Goal: Task Accomplishment & Management: Manage account settings

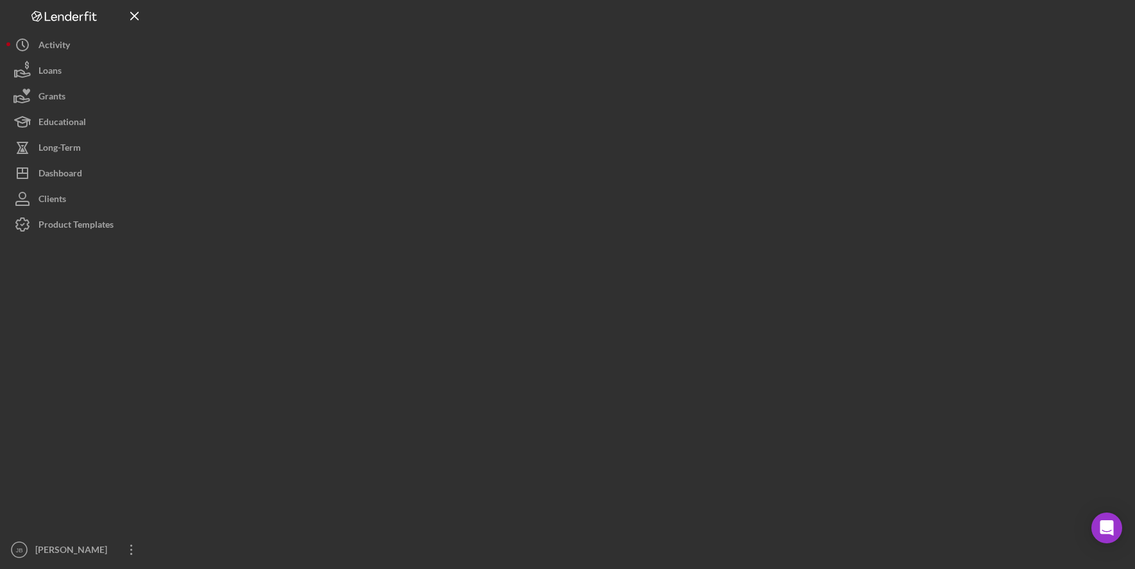
click at [580, 87] on div at bounding box center [641, 281] width 975 height 563
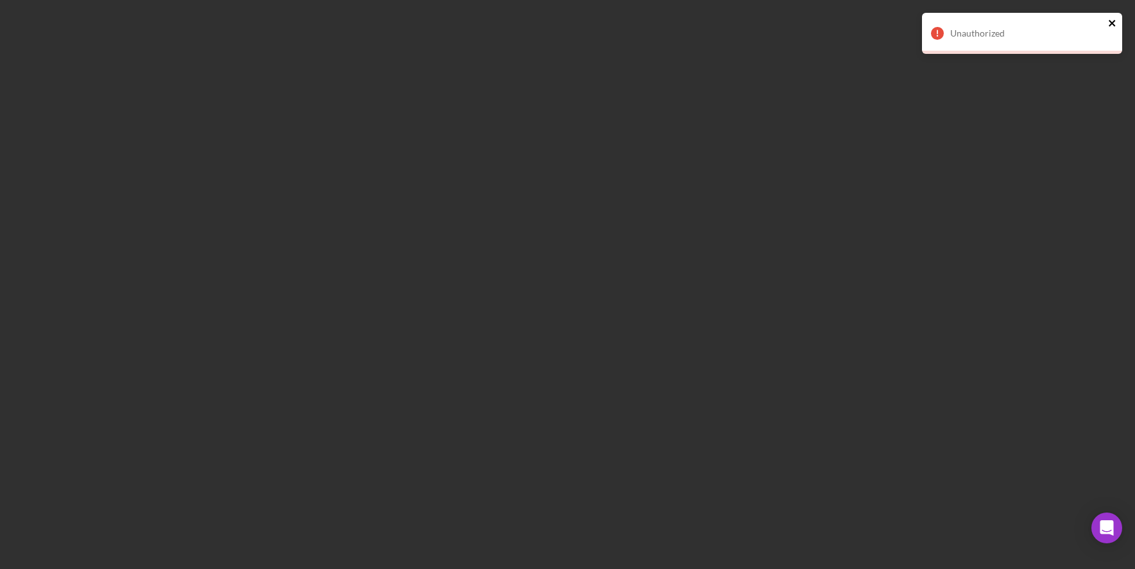
click at [1112, 22] on icon "close" at bounding box center [1112, 23] width 9 height 10
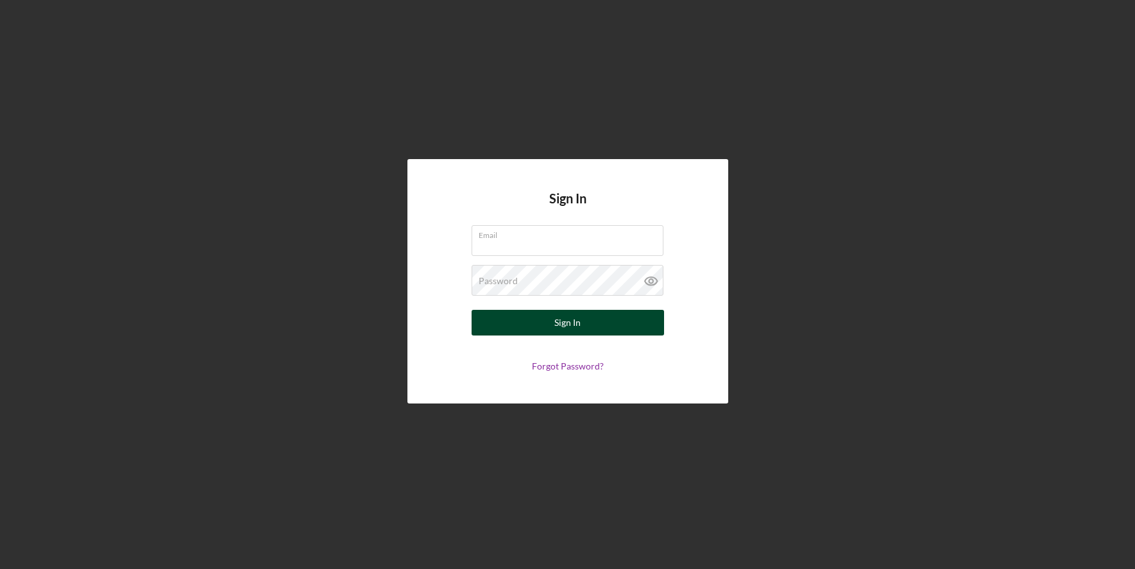
type input "[PERSON_NAME][EMAIL_ADDRESS][PERSON_NAME][DOMAIN_NAME]"
click at [610, 330] on button "Sign In" at bounding box center [568, 323] width 192 height 26
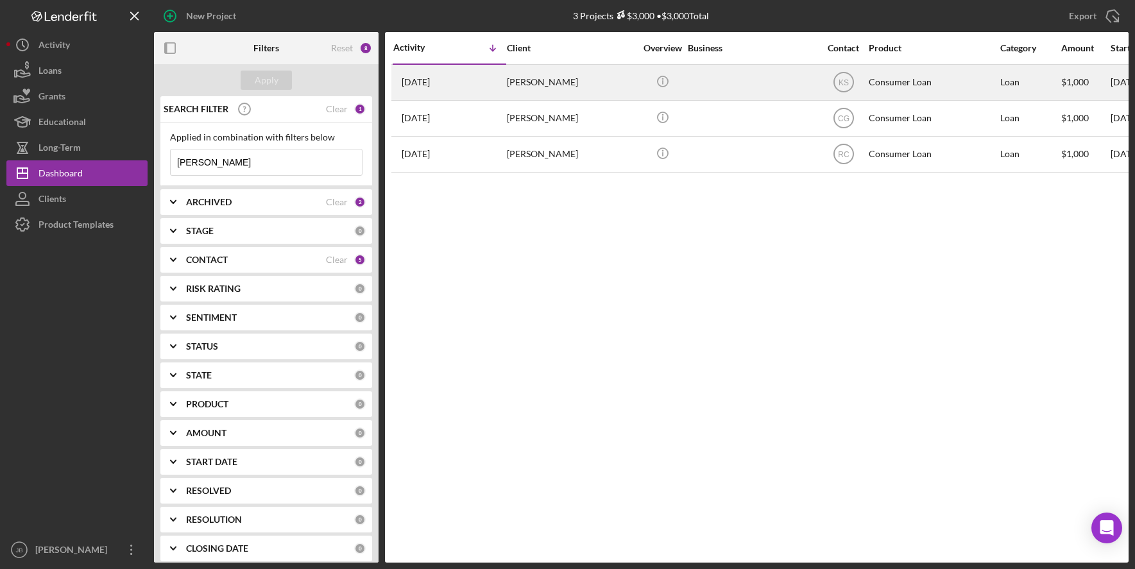
click at [568, 90] on div "[PERSON_NAME]" at bounding box center [571, 82] width 128 height 34
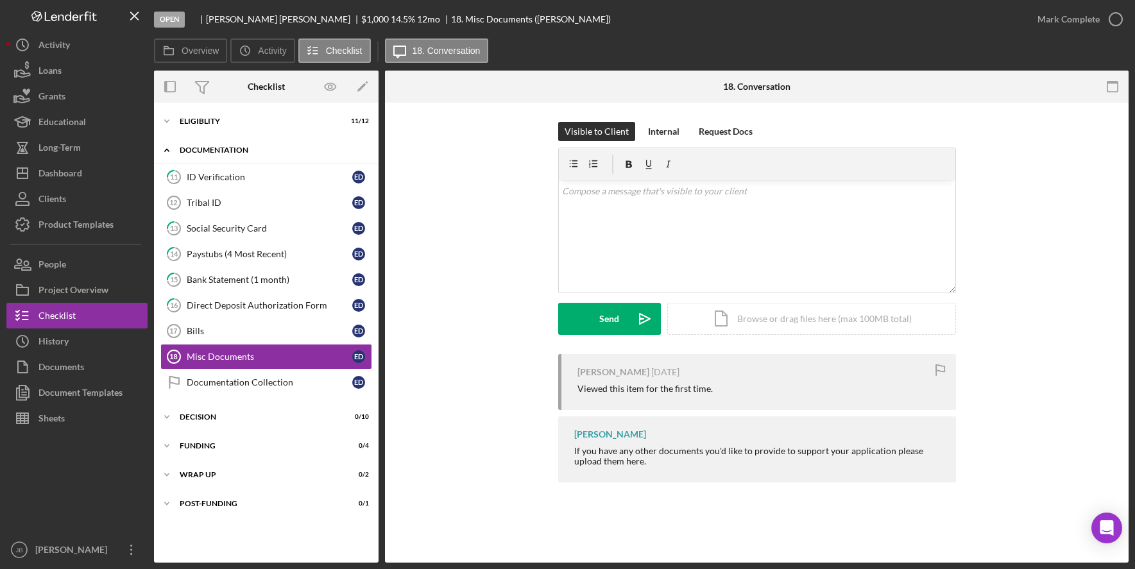
click at [255, 146] on div "Icon/Expander Documentation 0 / 9" at bounding box center [266, 150] width 225 height 26
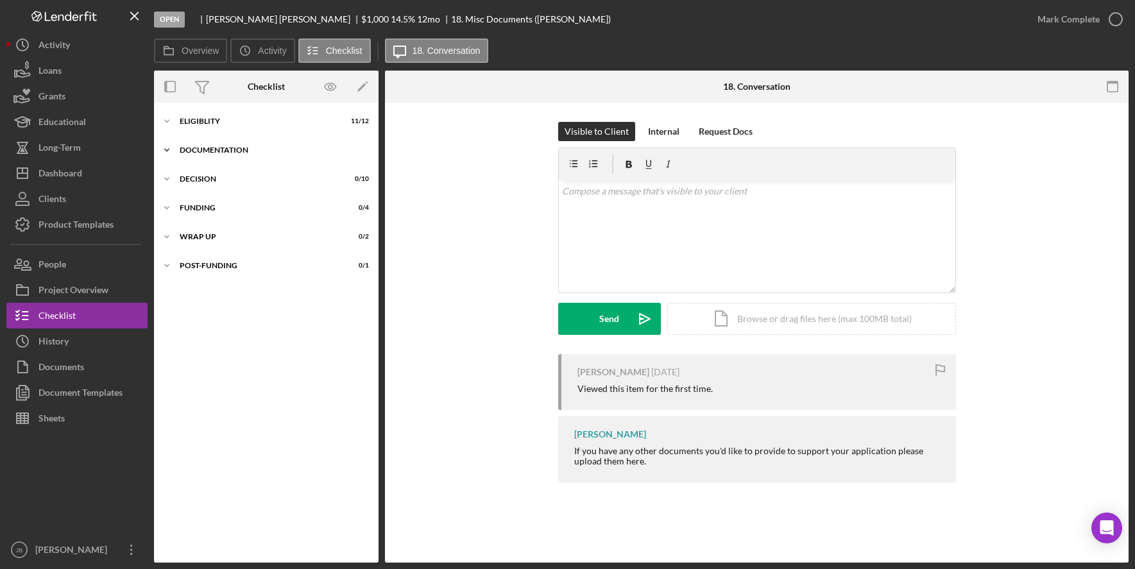
click at [255, 147] on div "Documentation" at bounding box center [271, 150] width 183 height 8
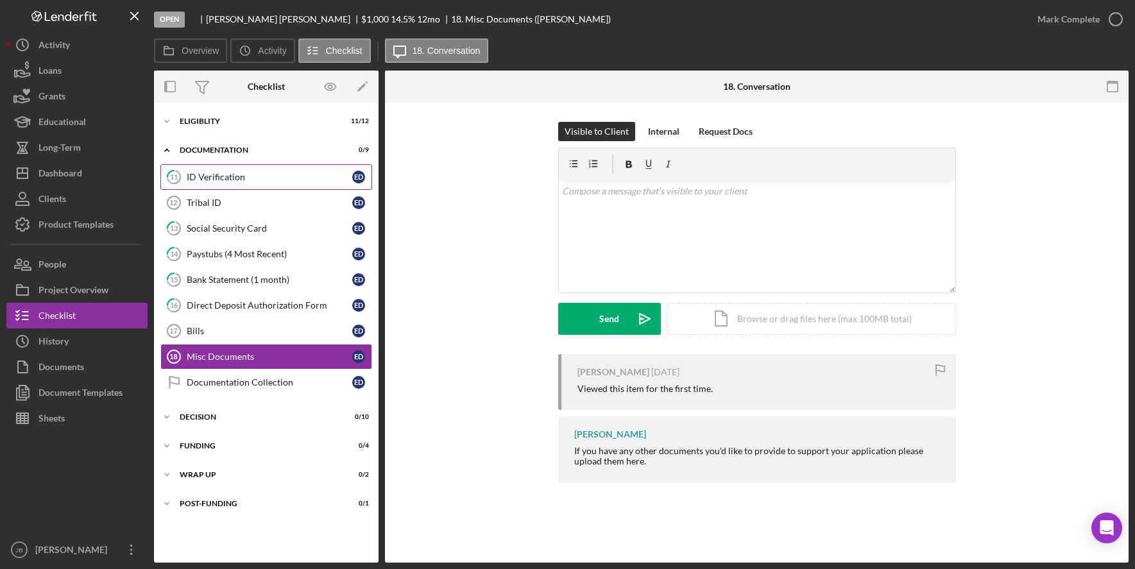
click at [257, 182] on div "ID Verification" at bounding box center [270, 177] width 166 height 10
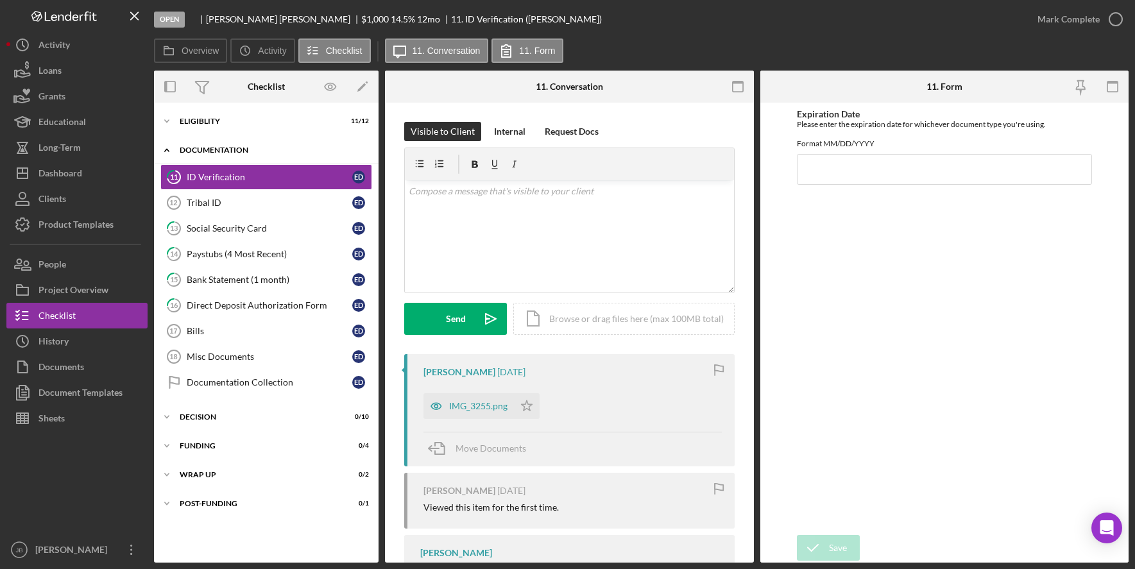
click at [306, 146] on div "Icon/Expander Documentation 0 / 9" at bounding box center [266, 150] width 225 height 26
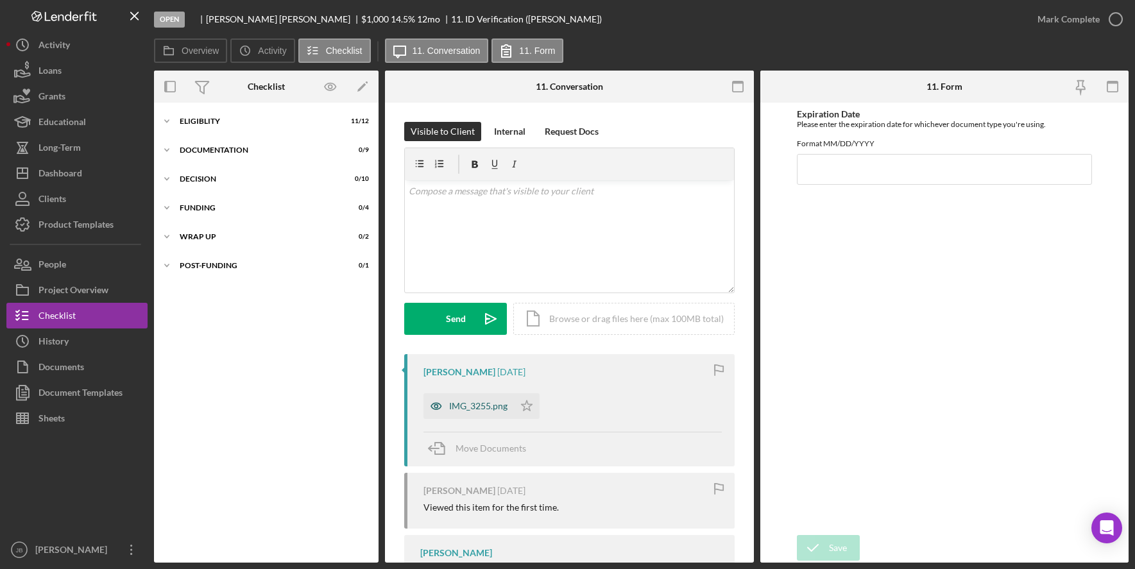
click at [483, 405] on div "IMG_3255.png" at bounding box center [478, 406] width 58 height 10
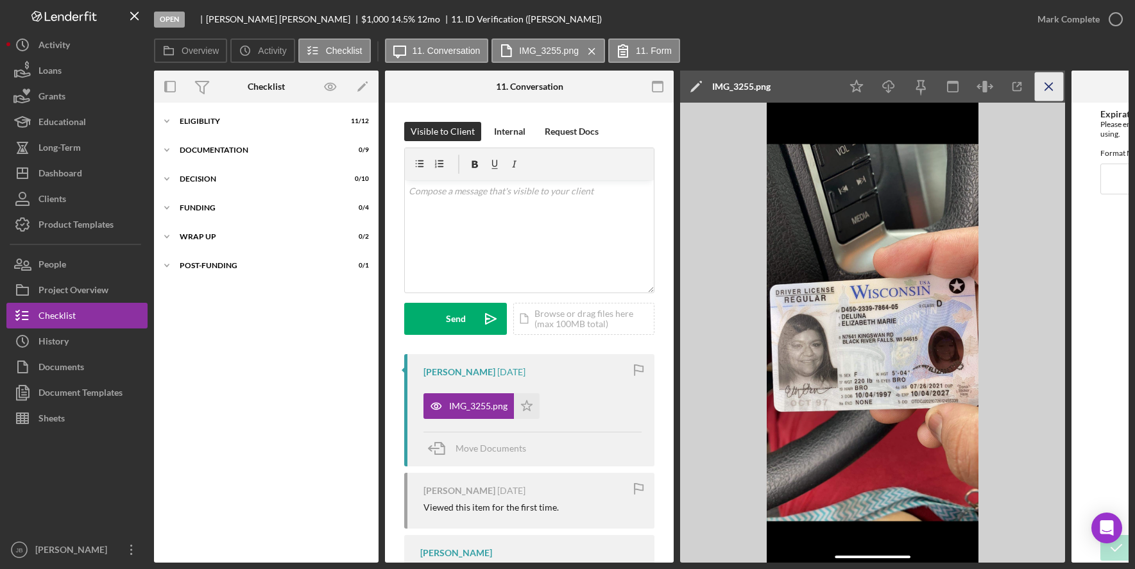
click at [1048, 90] on icon "Icon/Menu Close" at bounding box center [1049, 86] width 29 height 29
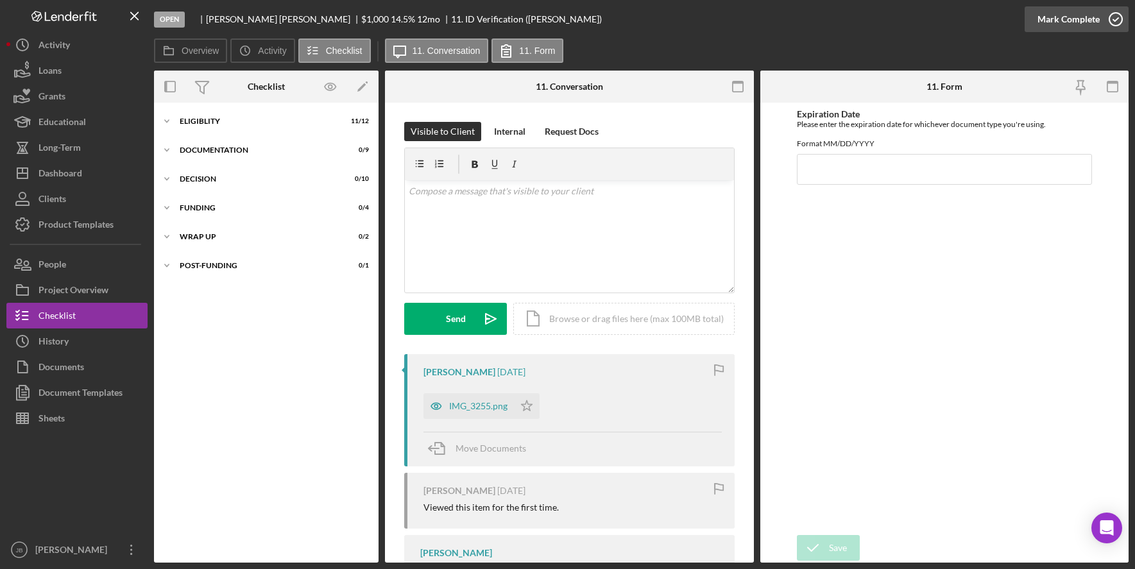
click at [1116, 23] on icon "button" at bounding box center [1116, 19] width 32 height 32
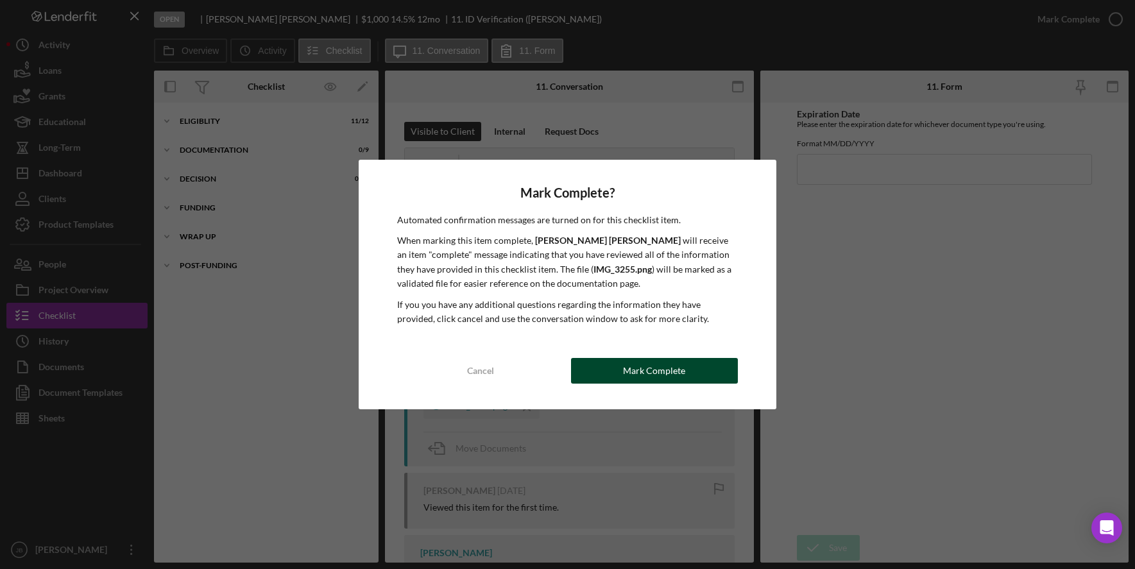
click at [641, 379] on div "Mark Complete" at bounding box center [654, 371] width 62 height 26
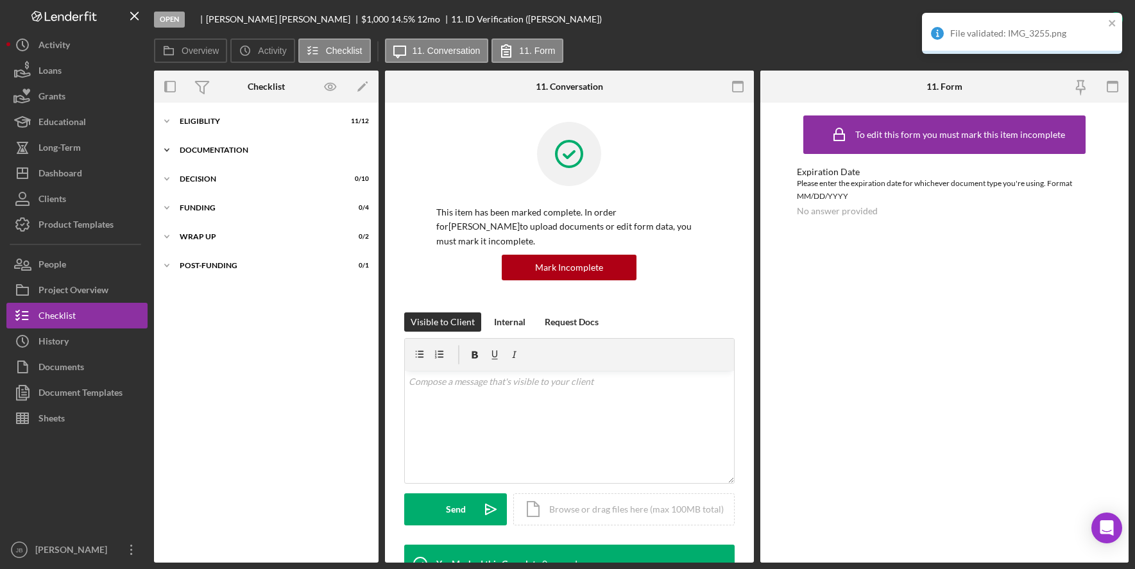
click at [316, 149] on div "Documentation" at bounding box center [271, 150] width 183 height 8
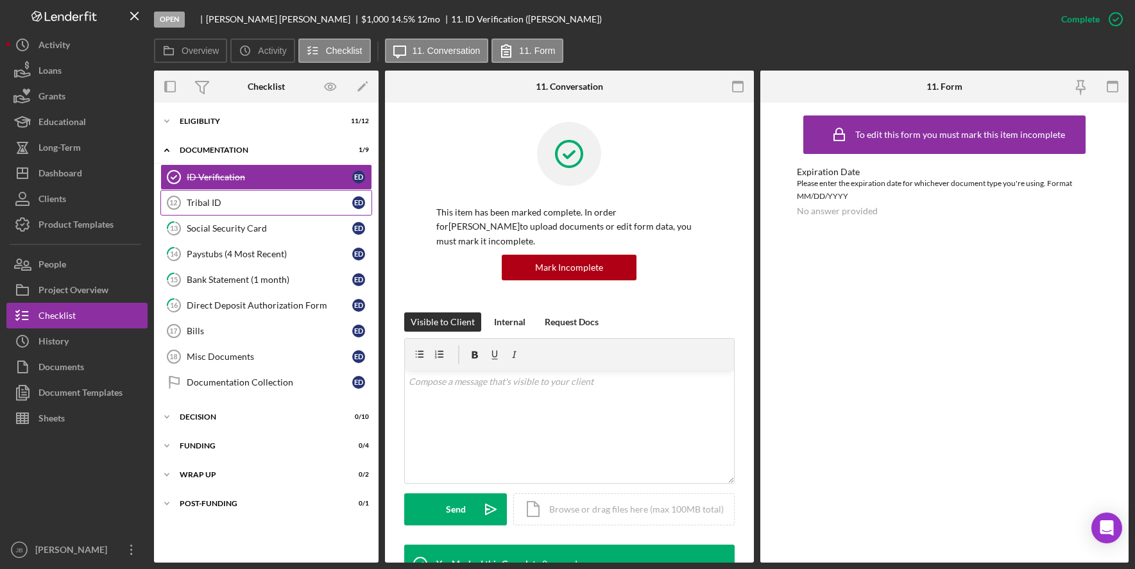
click at [303, 203] on div "Tribal ID" at bounding box center [270, 203] width 166 height 10
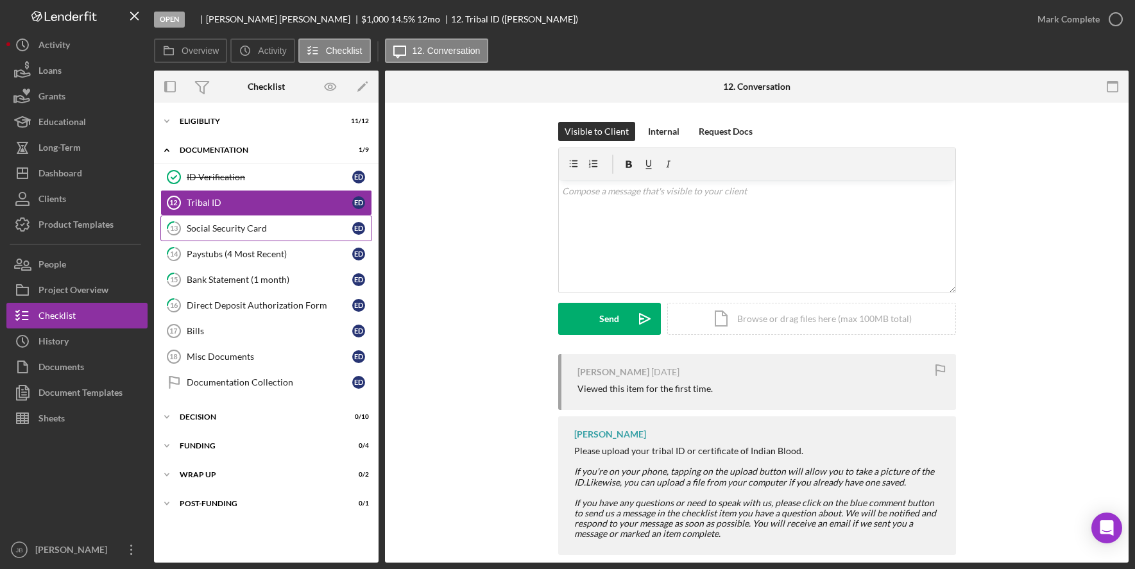
click at [242, 223] on div "Social Security Card" at bounding box center [270, 228] width 166 height 10
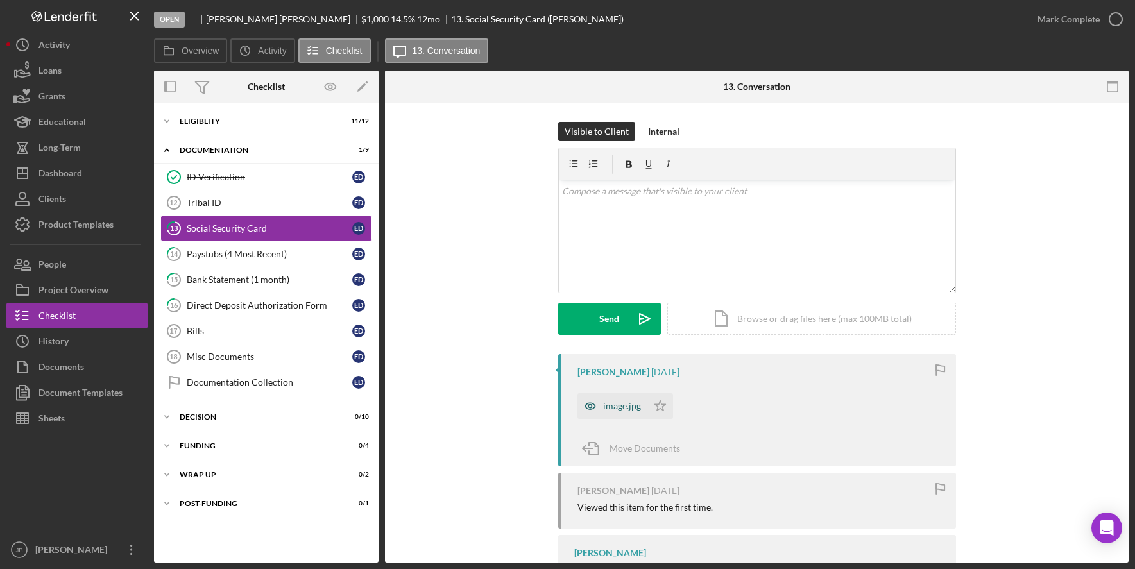
click at [613, 411] on div "image.jpg" at bounding box center [622, 406] width 38 height 10
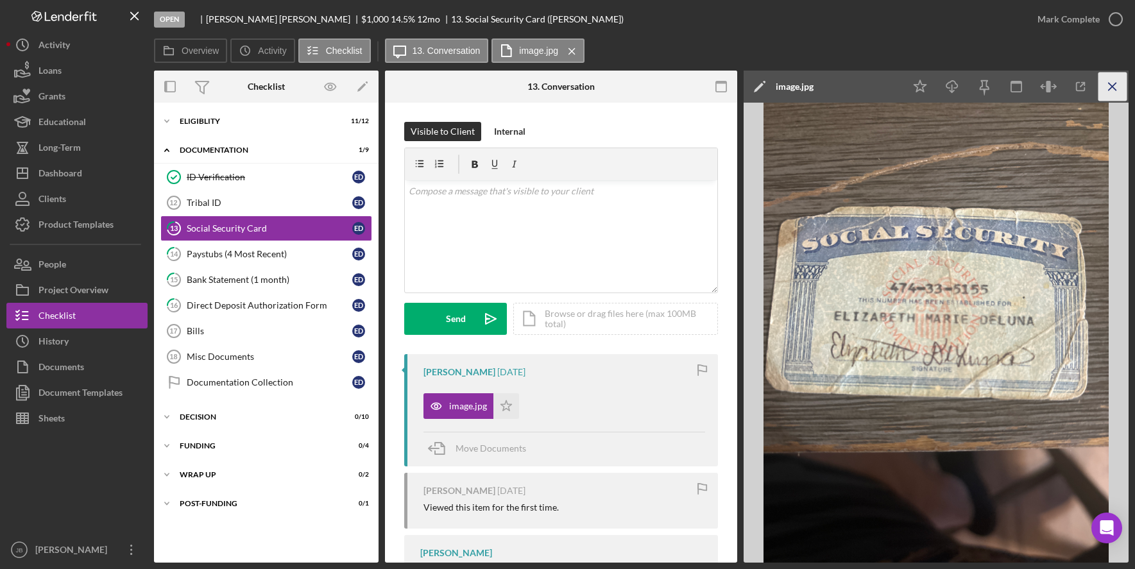
click at [1120, 85] on icon "Icon/Menu Close" at bounding box center [1112, 86] width 29 height 29
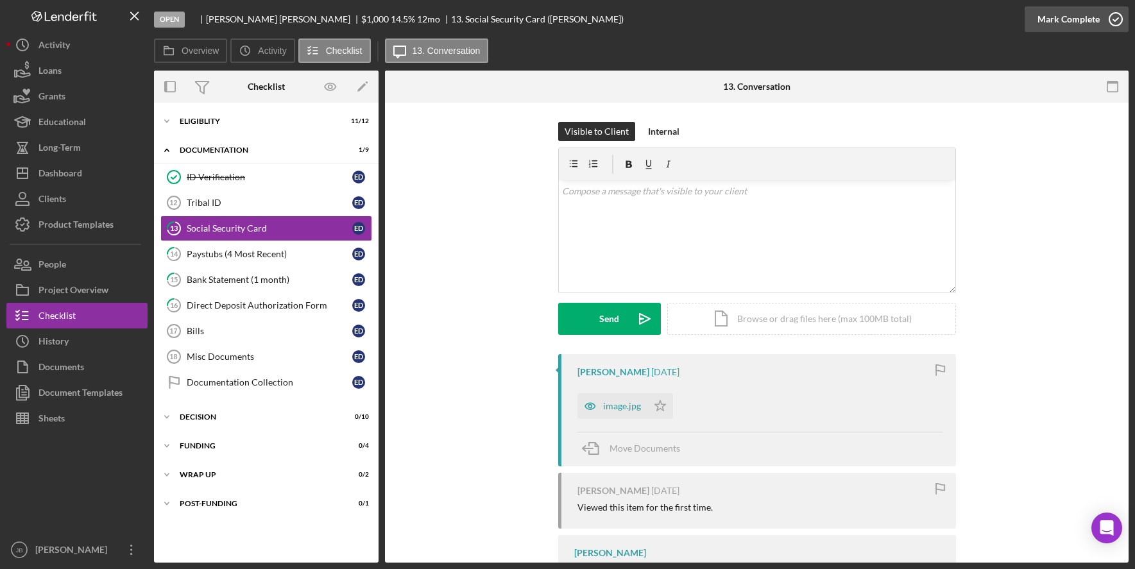
click at [1116, 19] on icon "button" at bounding box center [1116, 19] width 32 height 32
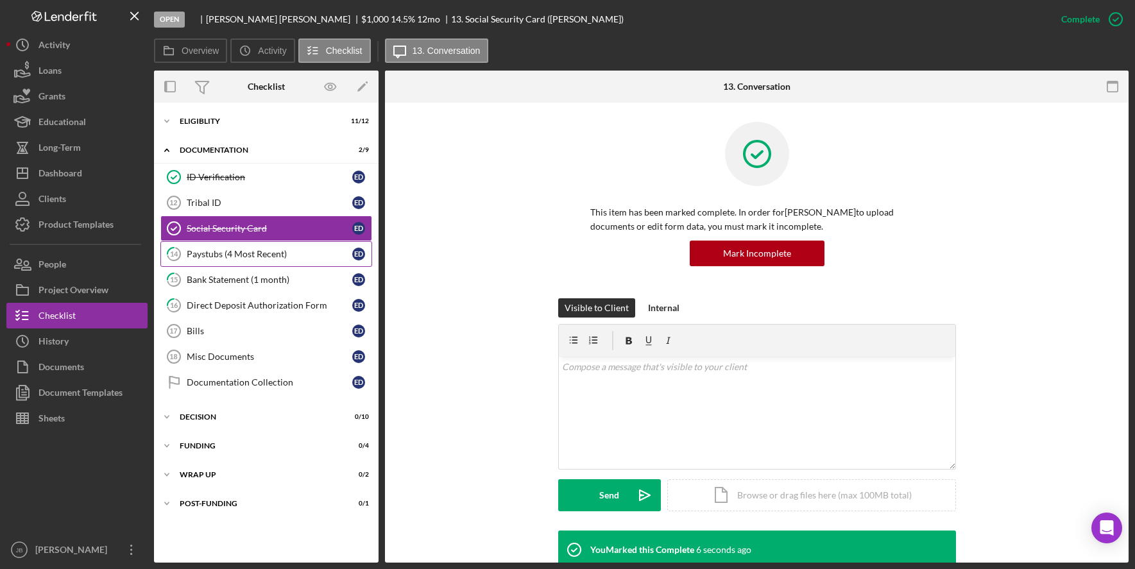
click at [291, 259] on div "Paystubs (4 Most Recent)" at bounding box center [270, 254] width 166 height 10
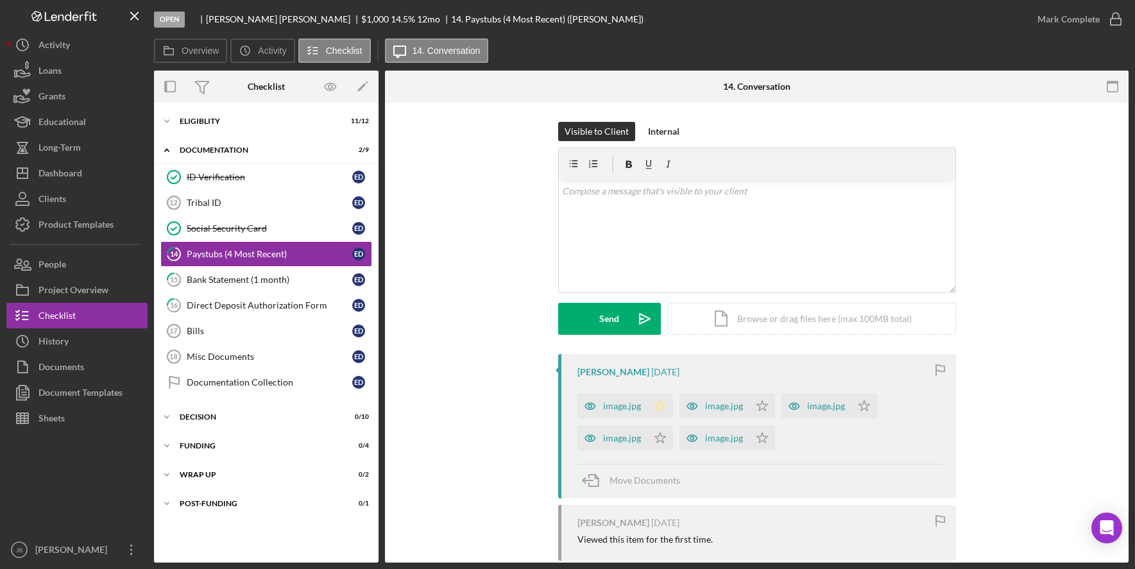
click at [647, 408] on icon "Icon/Star" at bounding box center [660, 406] width 26 height 26
click at [606, 398] on div "image.jpg" at bounding box center [612, 406] width 70 height 26
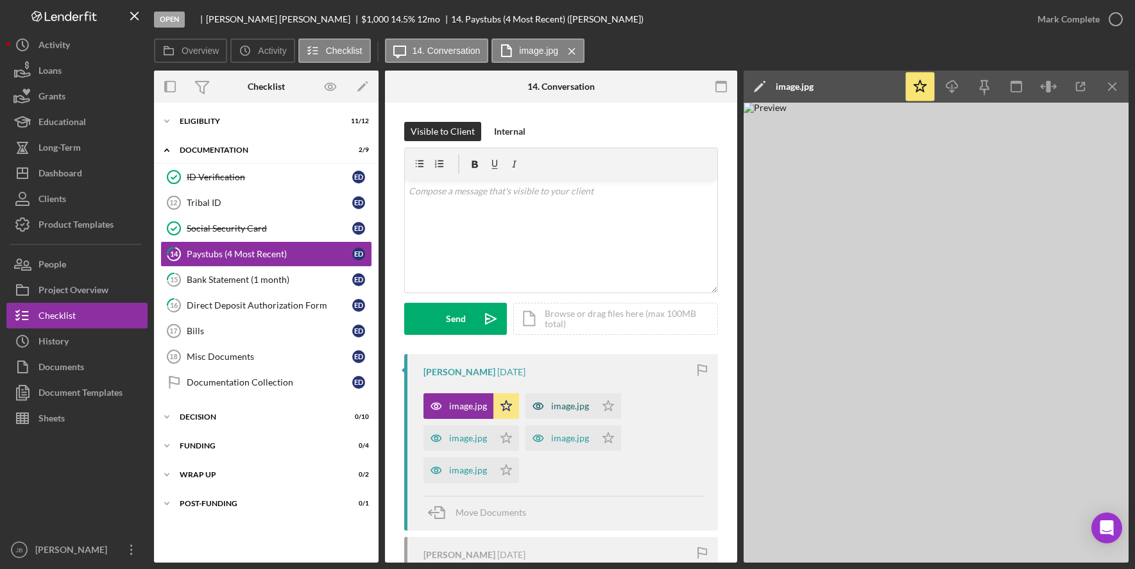
click at [568, 405] on div "image.jpg" at bounding box center [570, 406] width 38 height 10
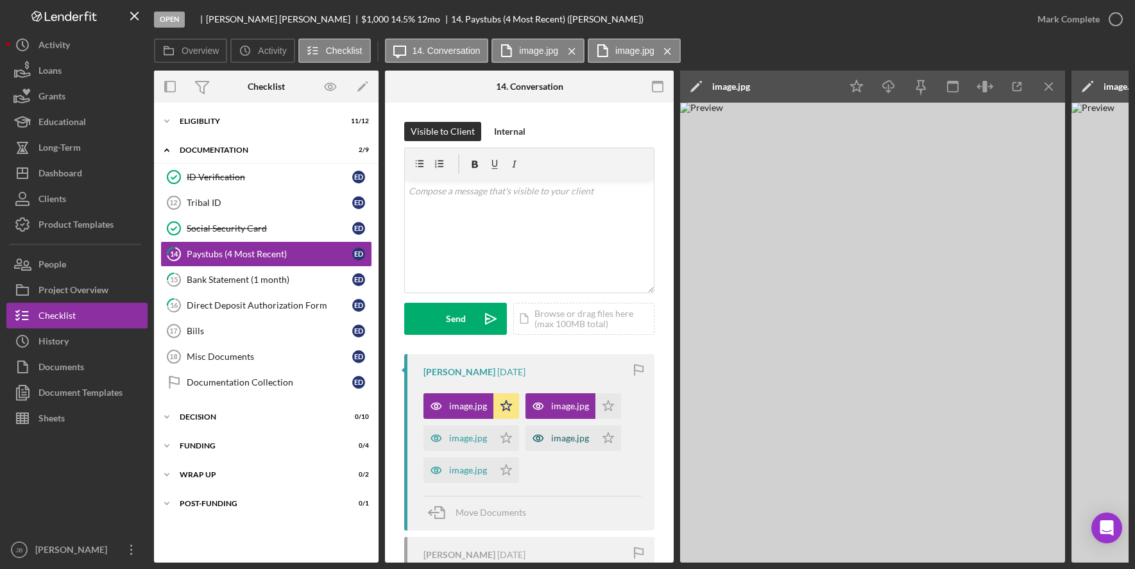
click at [551, 431] on div "image.jpg" at bounding box center [560, 438] width 70 height 26
click at [471, 438] on div "image.jpg" at bounding box center [468, 438] width 38 height 10
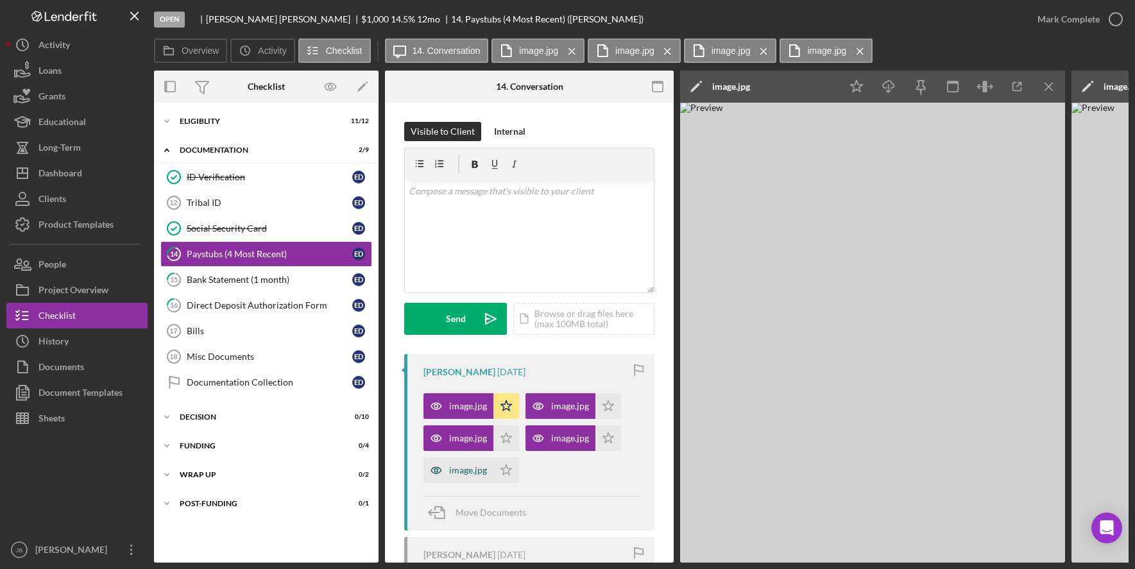
click at [455, 467] on div "image.jpg" at bounding box center [468, 470] width 38 height 10
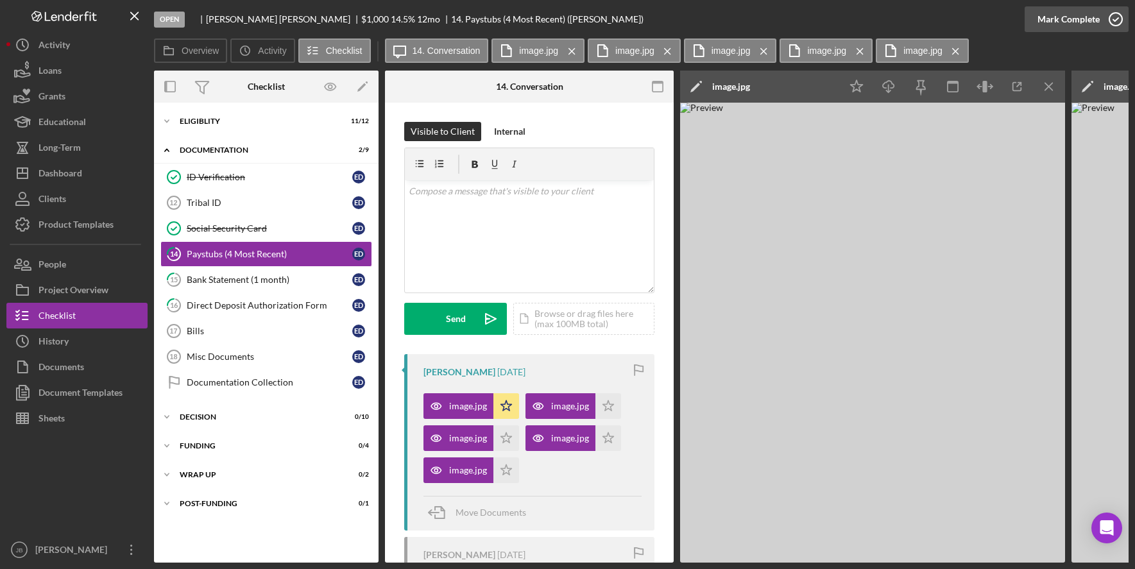
click at [1111, 19] on icon "button" at bounding box center [1116, 19] width 32 height 32
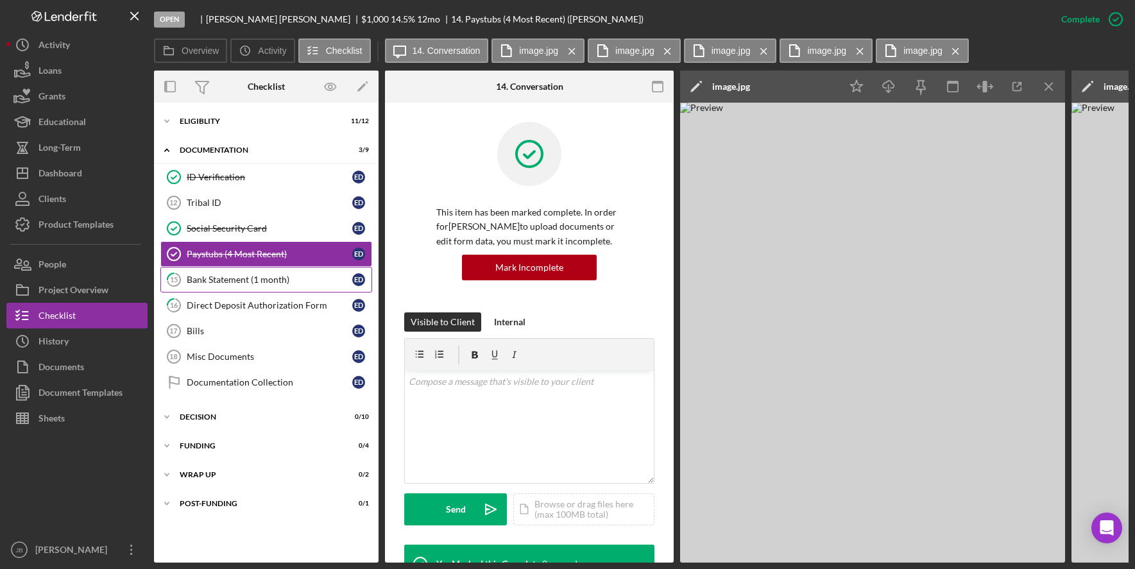
click at [264, 282] on div "Bank Statement (1 month)" at bounding box center [270, 280] width 166 height 10
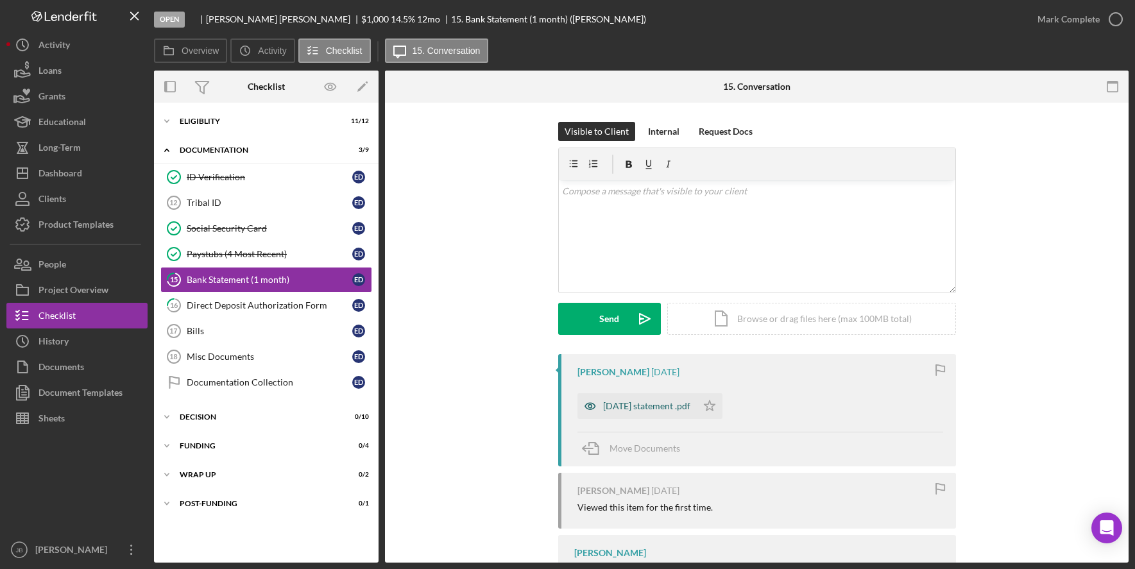
click at [694, 414] on div "August 2025 statement .pdf" at bounding box center [636, 406] width 119 height 26
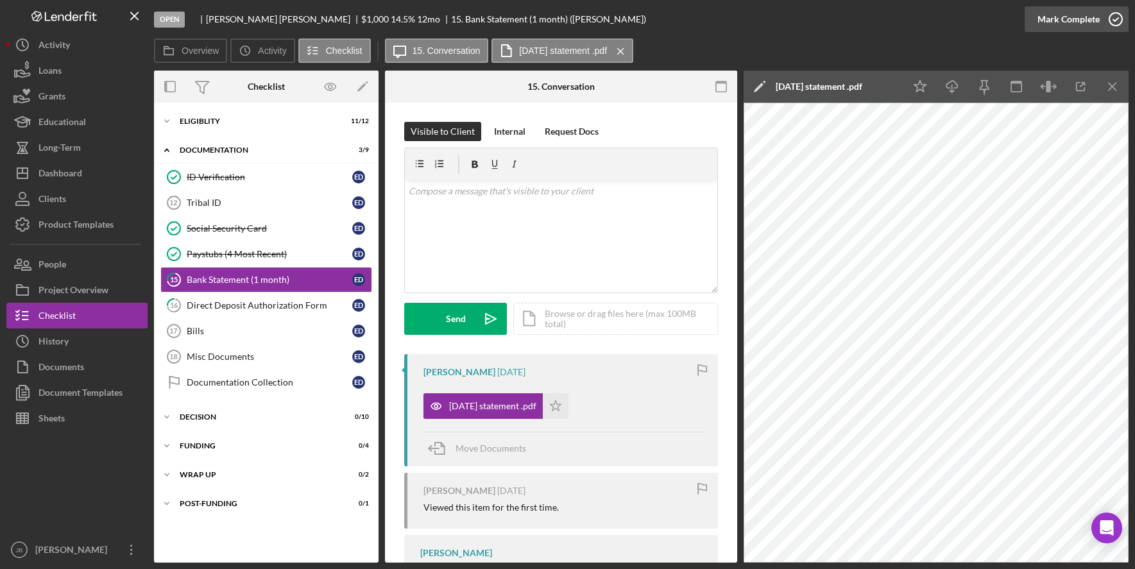
click at [1120, 19] on icon "button" at bounding box center [1116, 19] width 32 height 32
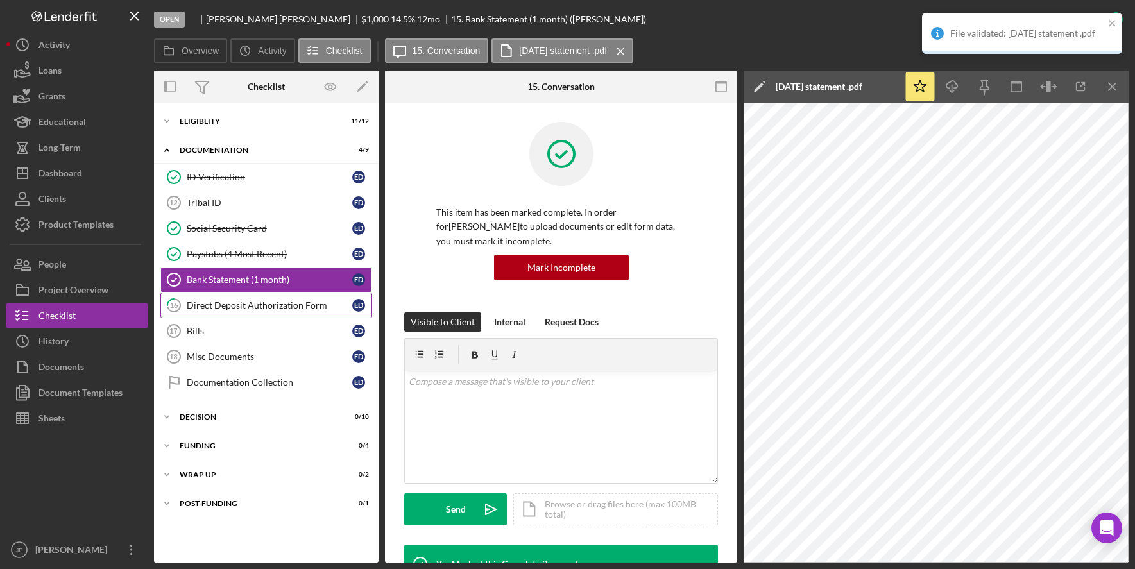
click at [276, 309] on div "Direct Deposit Authorization Form" at bounding box center [270, 305] width 166 height 10
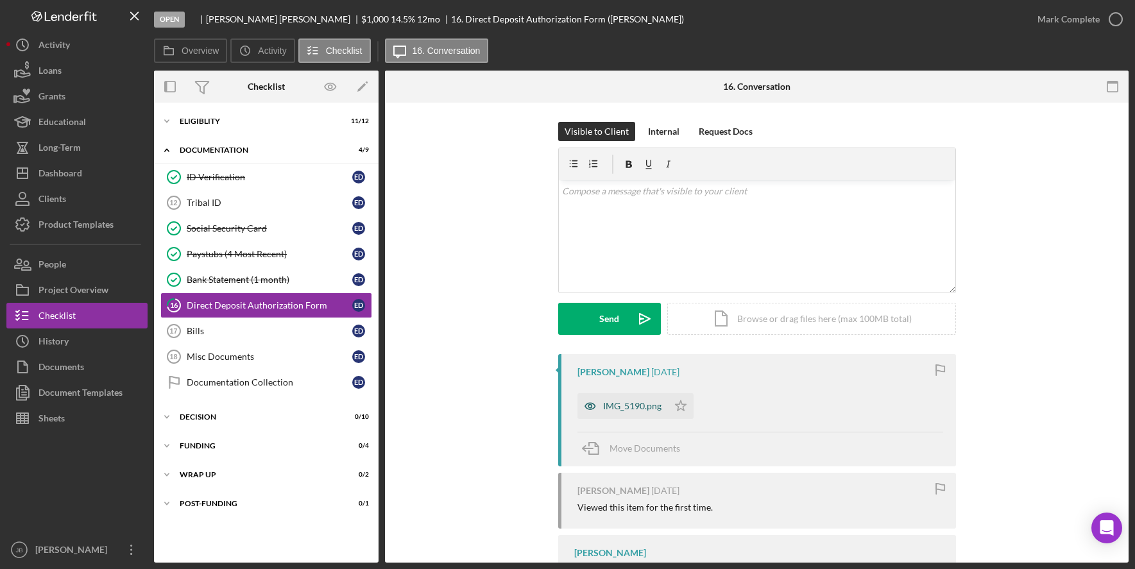
click at [632, 414] on div "IMG_5190.png" at bounding box center [622, 406] width 90 height 26
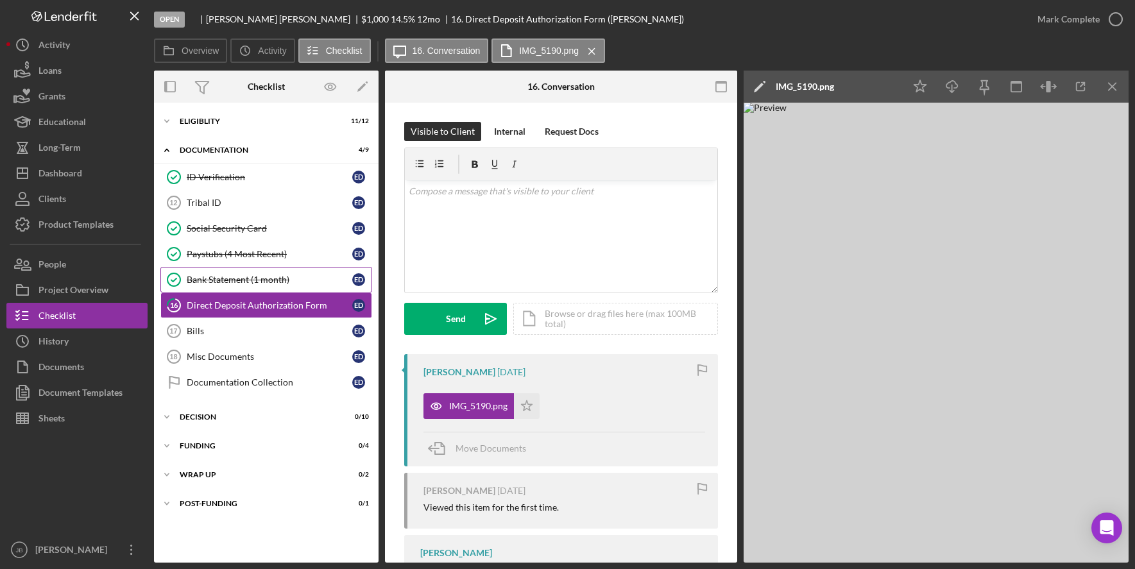
click at [242, 286] on link "Bank Statement (1 month) Bank Statement (1 month) E D" at bounding box center [266, 280] width 212 height 26
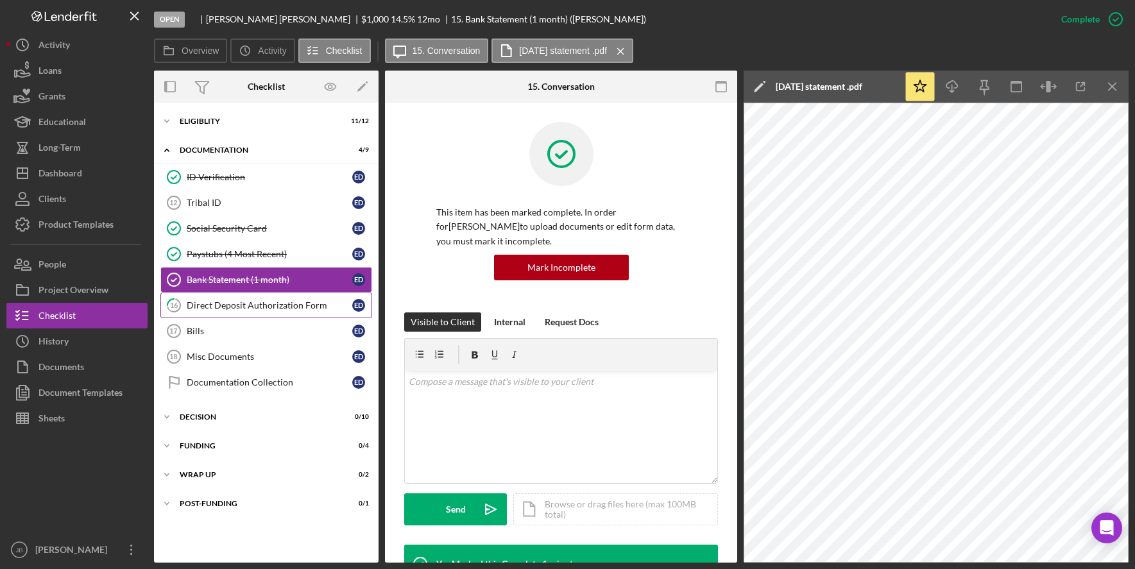
click at [277, 306] on div "Direct Deposit Authorization Form" at bounding box center [270, 305] width 166 height 10
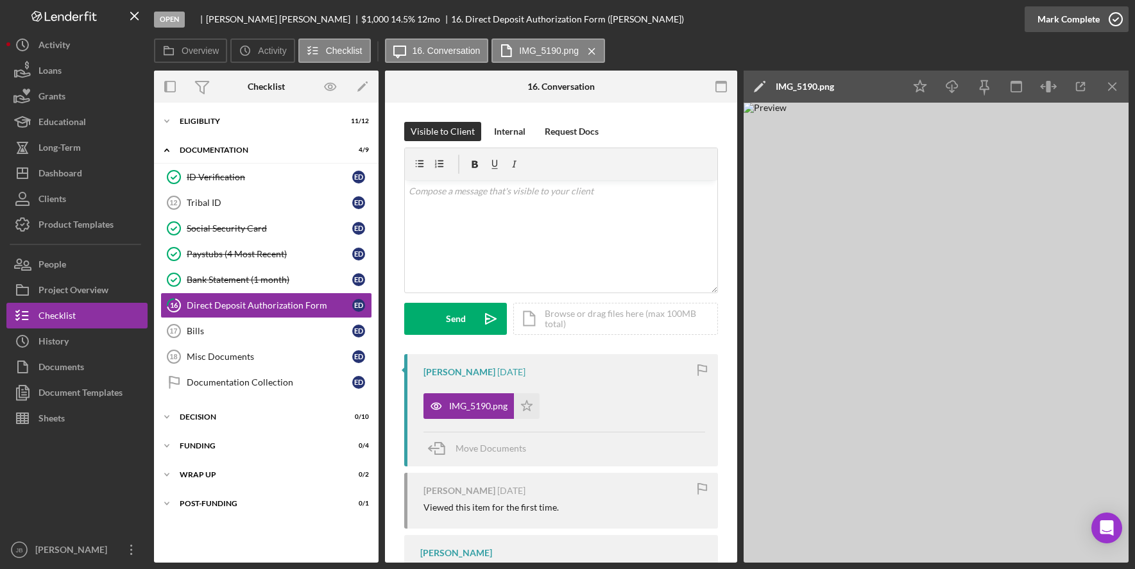
click at [1115, 18] on icon "button" at bounding box center [1116, 19] width 32 height 32
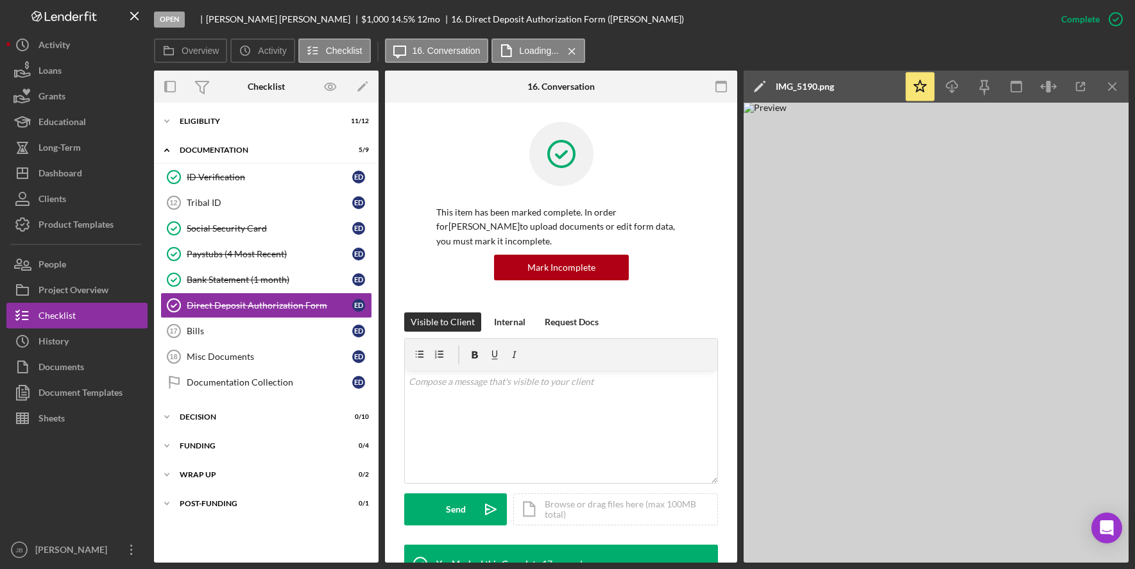
click at [686, 170] on div "This item has been marked complete. In order for Elizabeth Deluna to upload doc…" at bounding box center [561, 217] width 314 height 191
click at [1112, 87] on line "button" at bounding box center [1112, 86] width 7 height 7
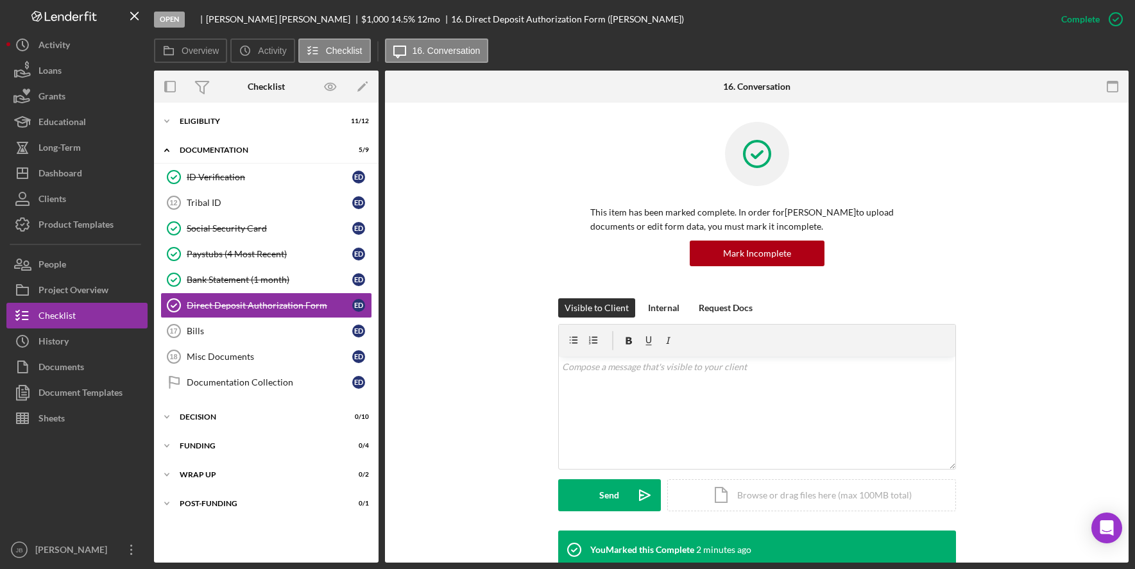
click at [919, 51] on div "Overview Icon/History Activity Checklist Icon/Message 16. Conversation" at bounding box center [641, 51] width 975 height 26
